Goal: Task Accomplishment & Management: Use online tool/utility

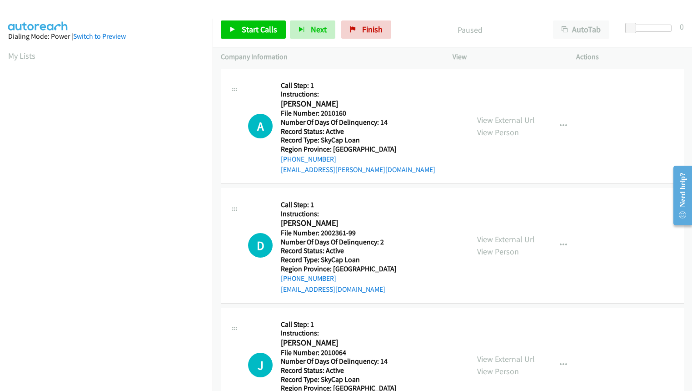
click at [362, 20] on div "Start Calls Pause Next Finish Paused AutoTab AutoTab 0" at bounding box center [453, 29] width 480 height 35
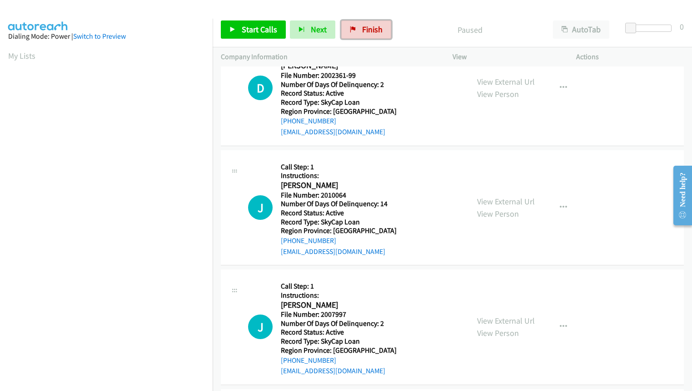
scroll to position [136, 0]
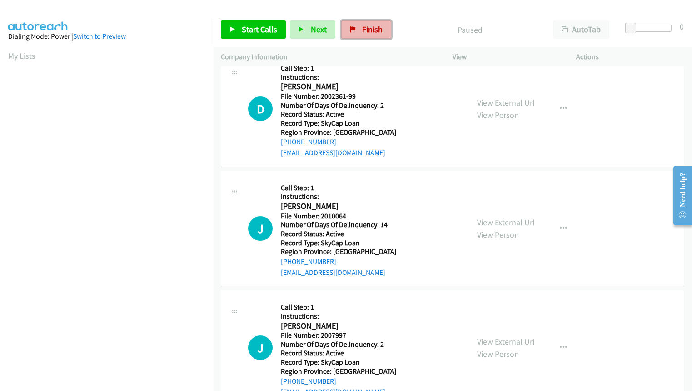
click at [373, 29] on span "Finish" at bounding box center [372, 29] width 20 height 10
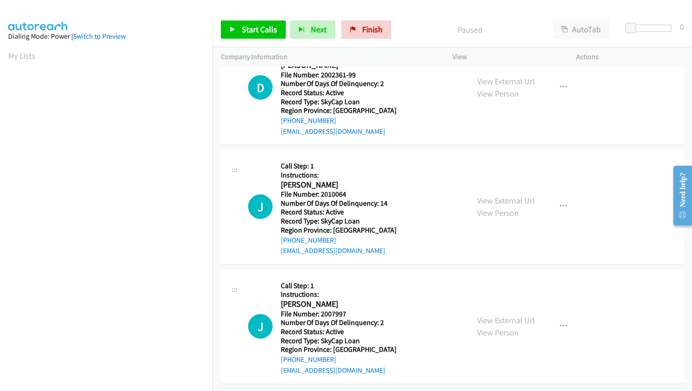
scroll to position [284, 0]
click at [366, 23] on link "Finish" at bounding box center [366, 29] width 50 height 18
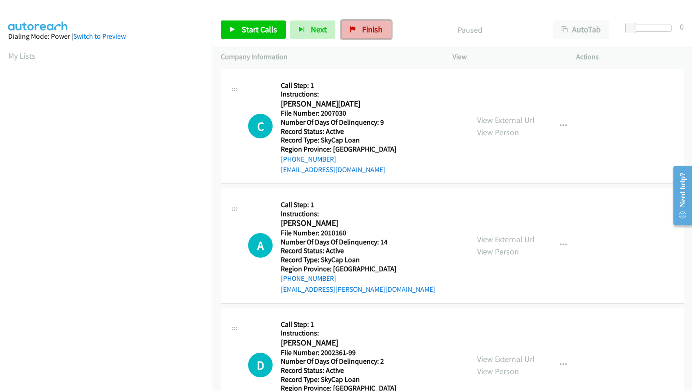
click at [373, 31] on span "Finish" at bounding box center [372, 29] width 20 height 10
